Goal: Information Seeking & Learning: Check status

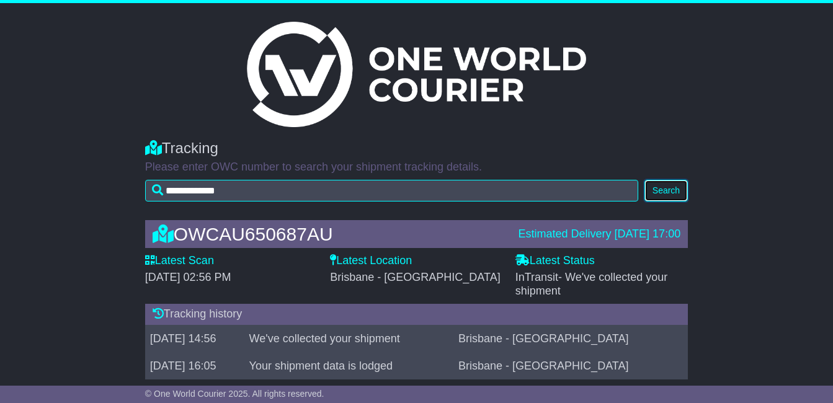
click at [667, 192] on button "Search" at bounding box center [665, 191] width 43 height 22
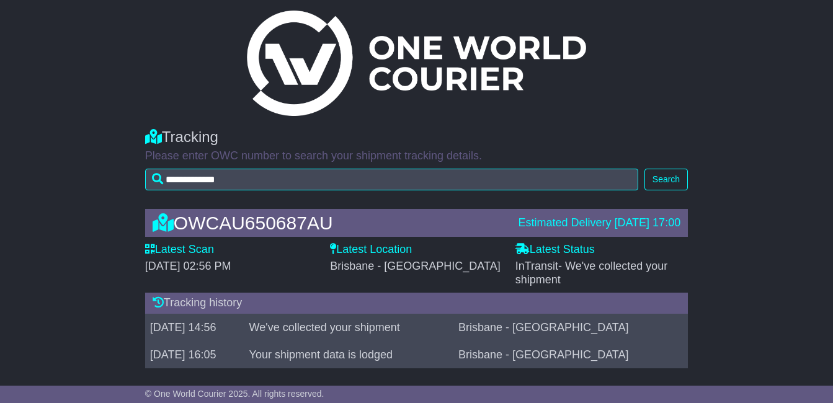
scroll to position [20, 0]
